Goal: Task Accomplishment & Management: Manage account settings

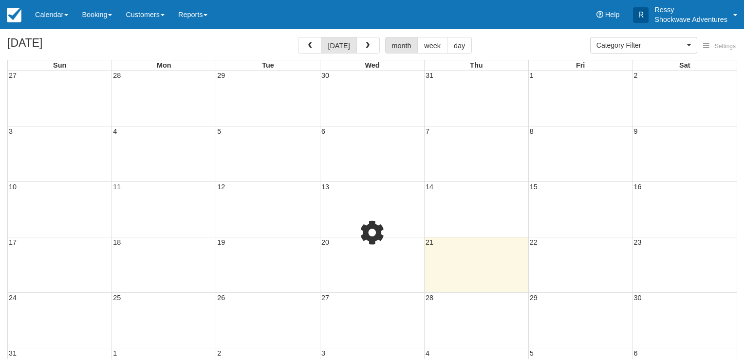
select select
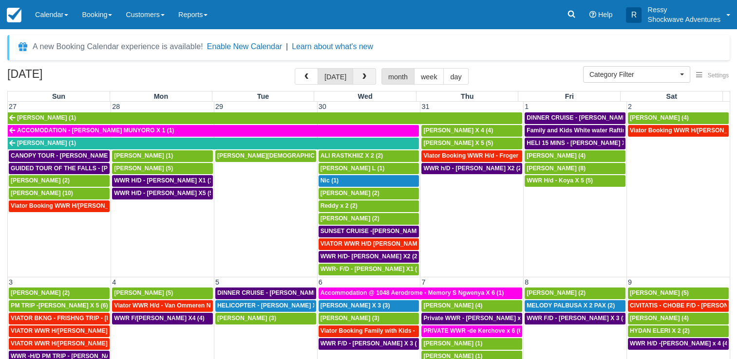
click at [357, 80] on button "button" at bounding box center [364, 76] width 23 height 17
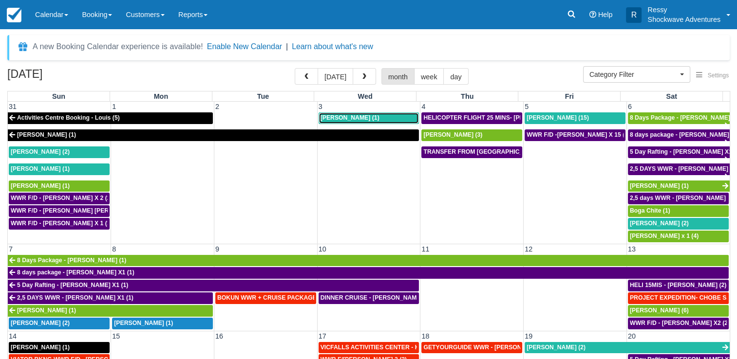
click at [387, 116] on div "Valentina Zenobi (1)" at bounding box center [368, 118] width 97 height 8
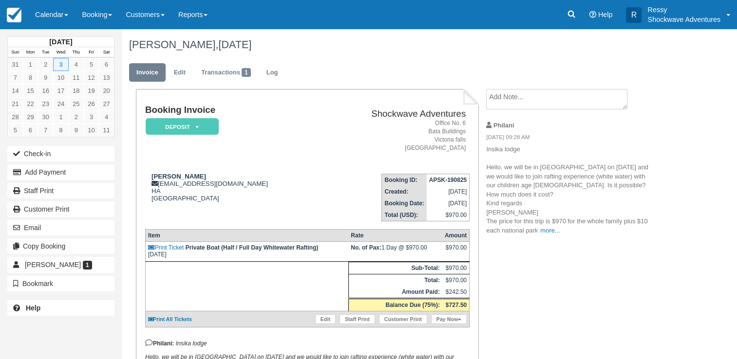
click at [541, 225] on p "Insika lodge Hello, we will be in [GEOGRAPHIC_DATA] on [DATE] and we would like…" at bounding box center [568, 190] width 164 height 90
click at [543, 229] on link "more..." at bounding box center [549, 230] width 19 height 7
drag, startPoint x: 159, startPoint y: 184, endPoint x: 264, endPoint y: 186, distance: 105.2
click at [264, 186] on div "Valentina Zenobi valentinazenobi@icloud.com HA Zimbabwe" at bounding box center [233, 187] width 177 height 29
copy div "valentinazenobi@icloud.com"
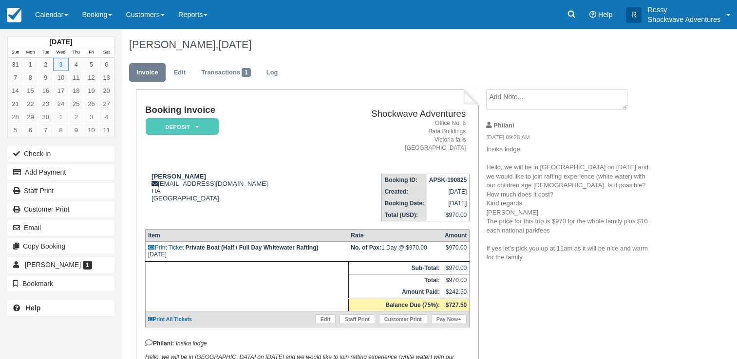
click at [335, 178] on td "Booking ID: APSK-190825 Created: August 19, 2025 Booking Date: September 3, 202…" at bounding box center [396, 194] width 148 height 56
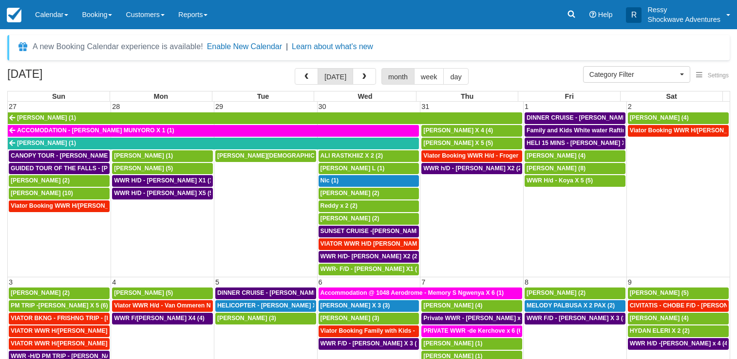
select select
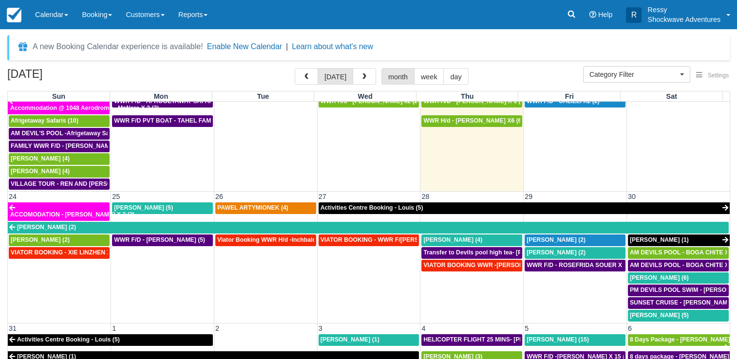
scroll to position [591, 0]
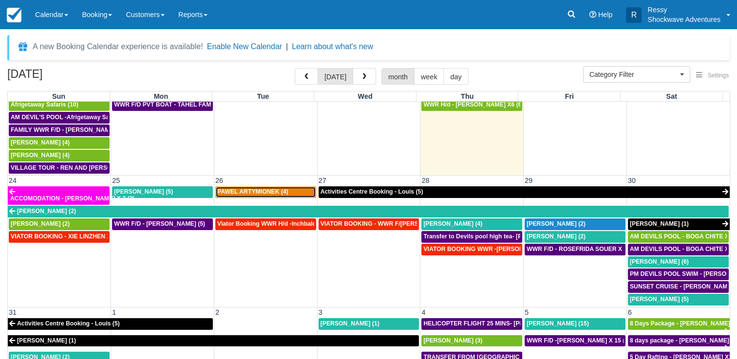
click at [265, 188] on span "PAWEL ARTYMIONEK (4)" at bounding box center [252, 191] width 71 height 7
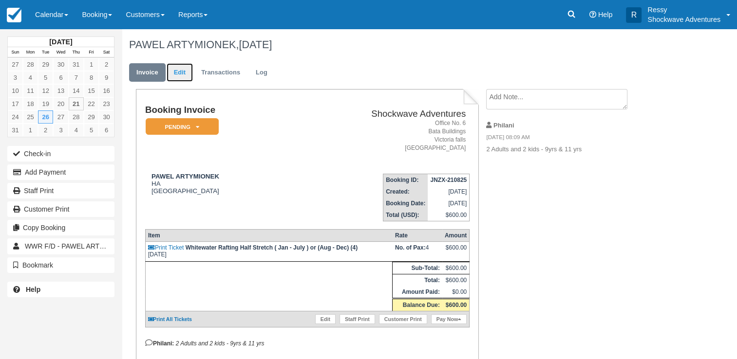
click at [183, 73] on link "Edit" at bounding box center [180, 72] width 26 height 19
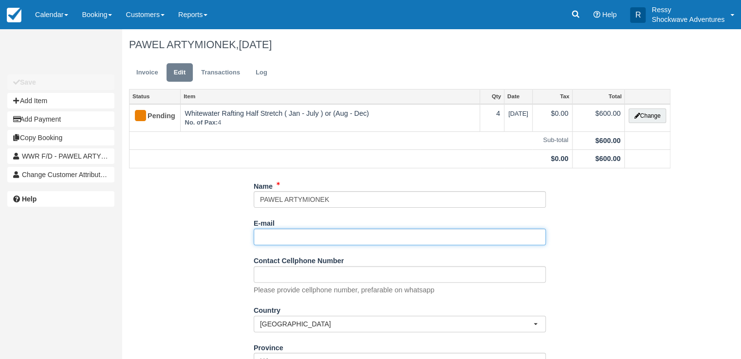
click at [301, 232] on input "E-mail" at bounding box center [400, 237] width 292 height 17
paste input "[EMAIL_ADDRESS][DOMAIN_NAME]"
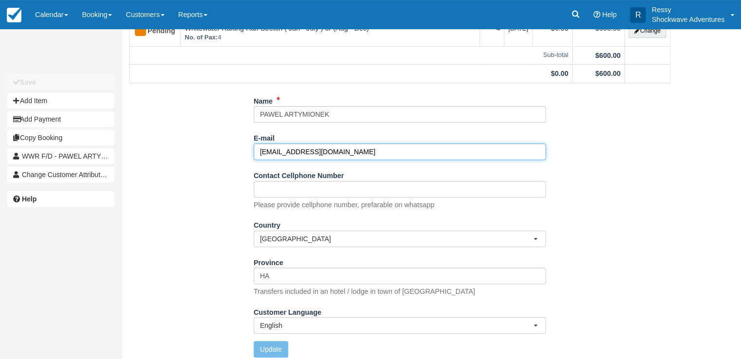
scroll to position [90, 0]
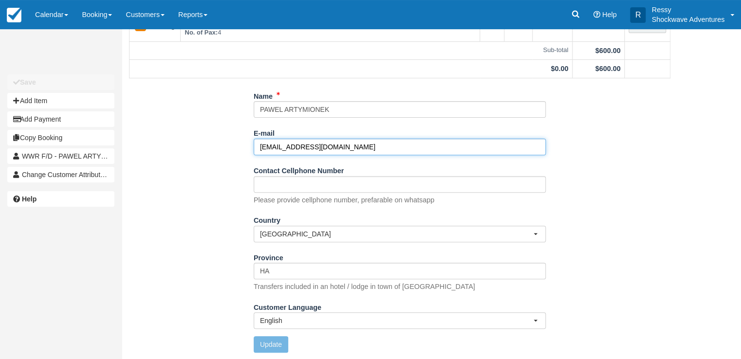
type input "[EMAIL_ADDRESS][DOMAIN_NAME]"
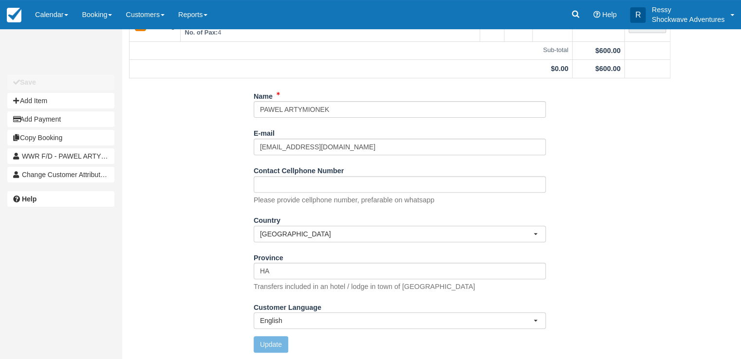
click at [261, 346] on button "Update" at bounding box center [271, 344] width 35 height 17
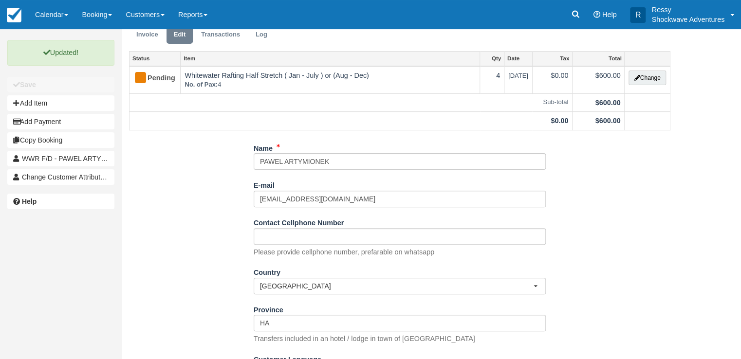
scroll to position [0, 0]
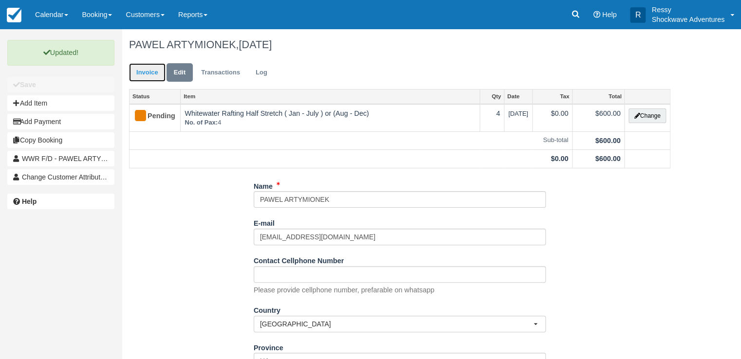
click at [150, 74] on link "Invoice" at bounding box center [147, 72] width 37 height 19
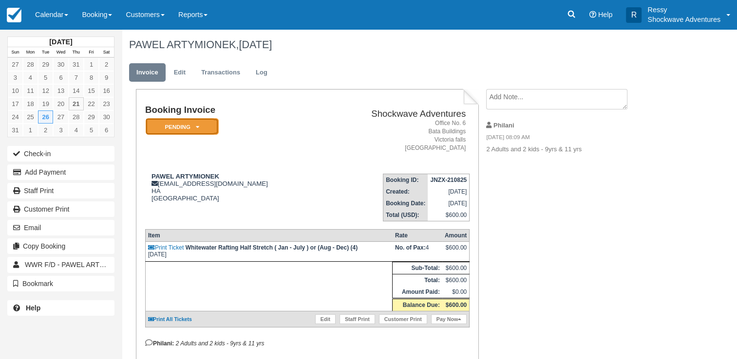
click at [204, 126] on em "Pending" at bounding box center [182, 126] width 73 height 17
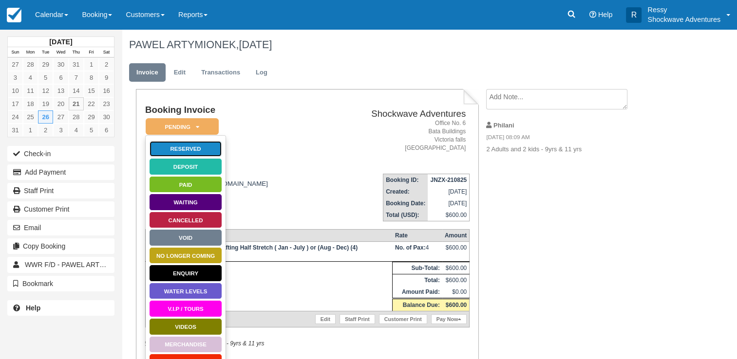
click at [206, 143] on link "Reserved" at bounding box center [185, 149] width 73 height 17
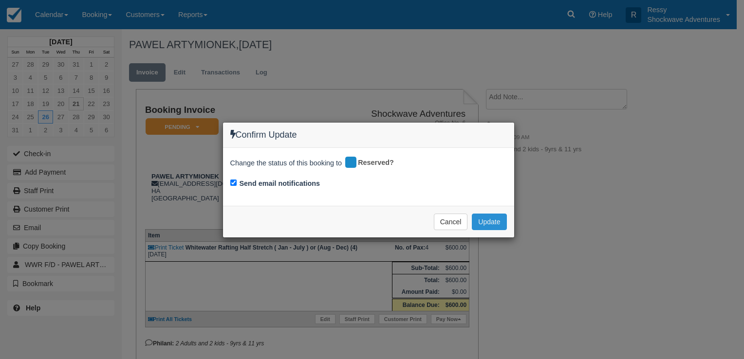
click at [497, 222] on button "Update" at bounding box center [489, 222] width 35 height 17
